Goal: Transaction & Acquisition: Subscribe to service/newsletter

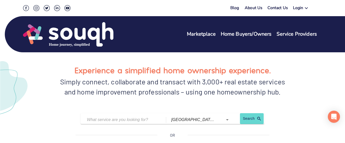
click at [306, 9] on icon at bounding box center [306, 8] width 6 height 6
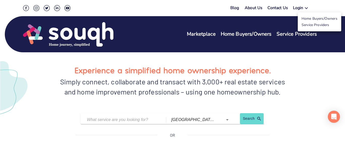
click at [307, 25] on link "Service Providers" at bounding box center [315, 24] width 28 height 5
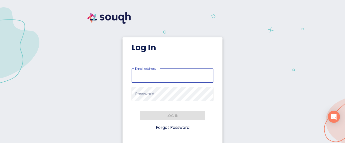
click at [161, 79] on input "Email Address   *" at bounding box center [172, 76] width 82 height 14
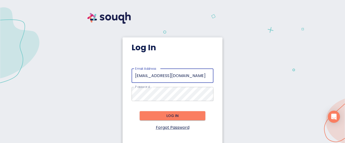
type input "soldbyanne@outlook.com"
click at [170, 119] on span "Log in" at bounding box center [173, 116] width 58 height 6
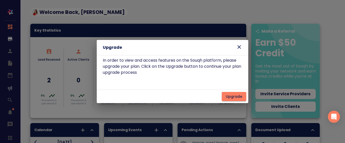
click at [239, 45] on icon at bounding box center [239, 47] width 6 height 6
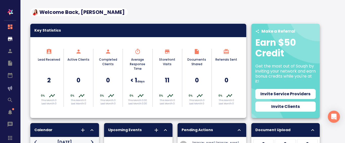
click at [49, 82] on h6 "2" at bounding box center [49, 80] width 24 height 10
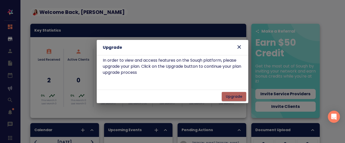
click at [230, 98] on span "Upgrade" at bounding box center [234, 96] width 16 height 6
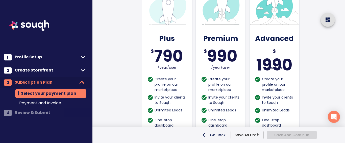
scroll to position [180, 0]
